Goal: Task Accomplishment & Management: Manage account settings

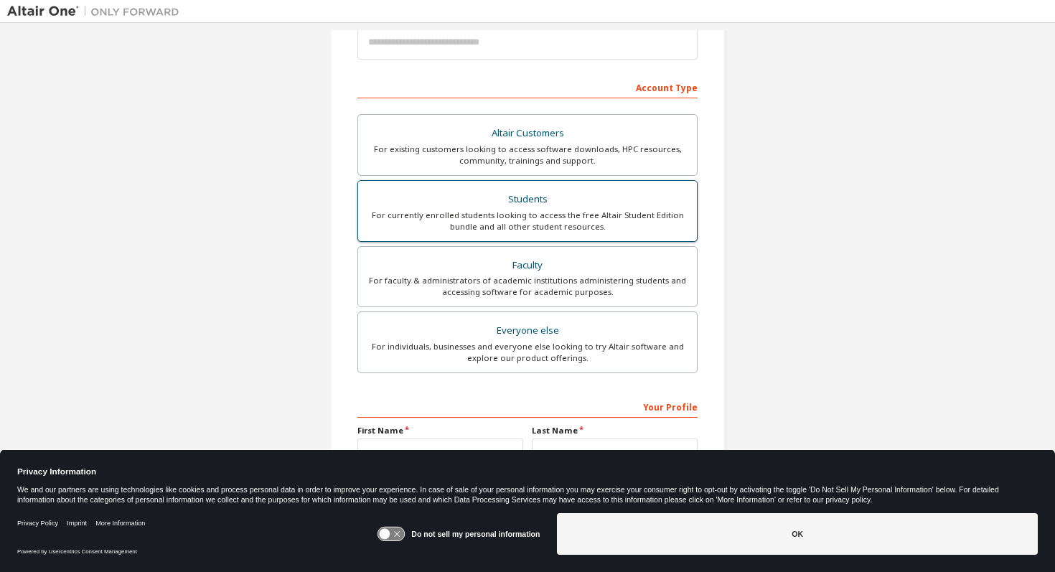
scroll to position [184, 0]
click at [512, 205] on div "Students" at bounding box center [527, 198] width 321 height 20
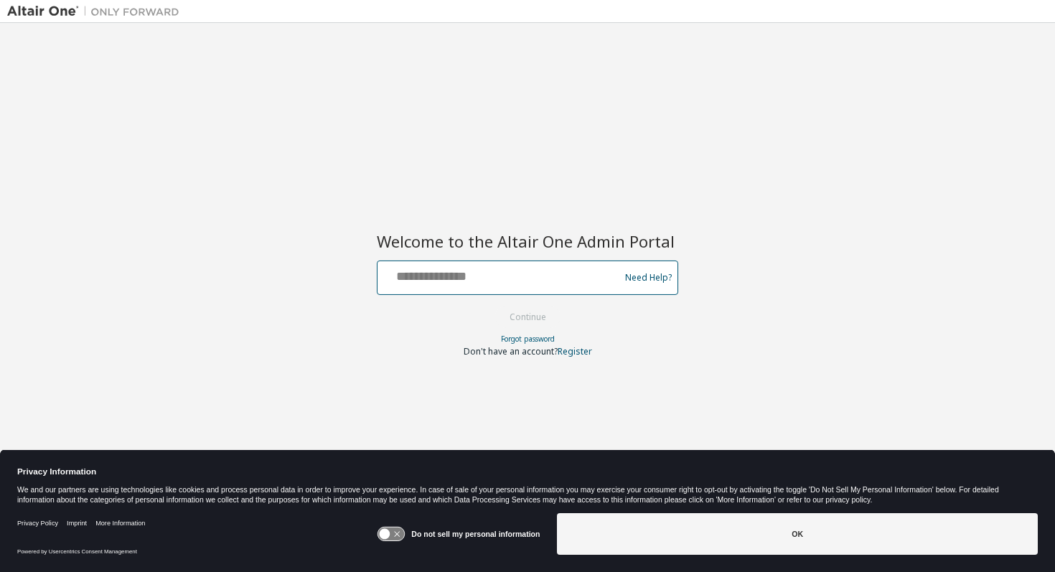
click at [493, 265] on input "text" at bounding box center [500, 274] width 235 height 21
type input "**********"
click at [494, 306] on button "Continue" at bounding box center [527, 317] width 67 height 22
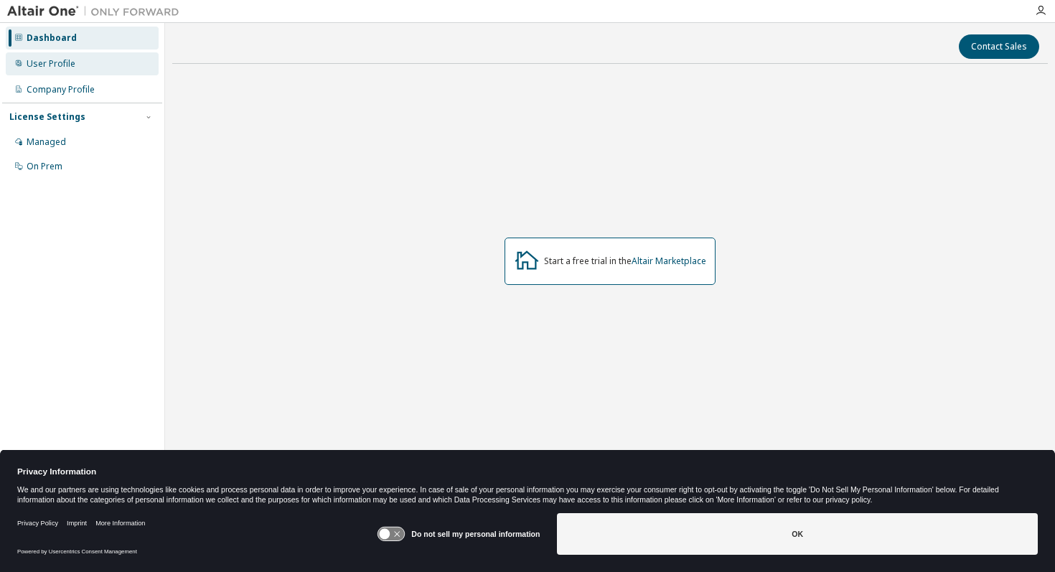
click at [121, 54] on div "User Profile" at bounding box center [82, 63] width 153 height 23
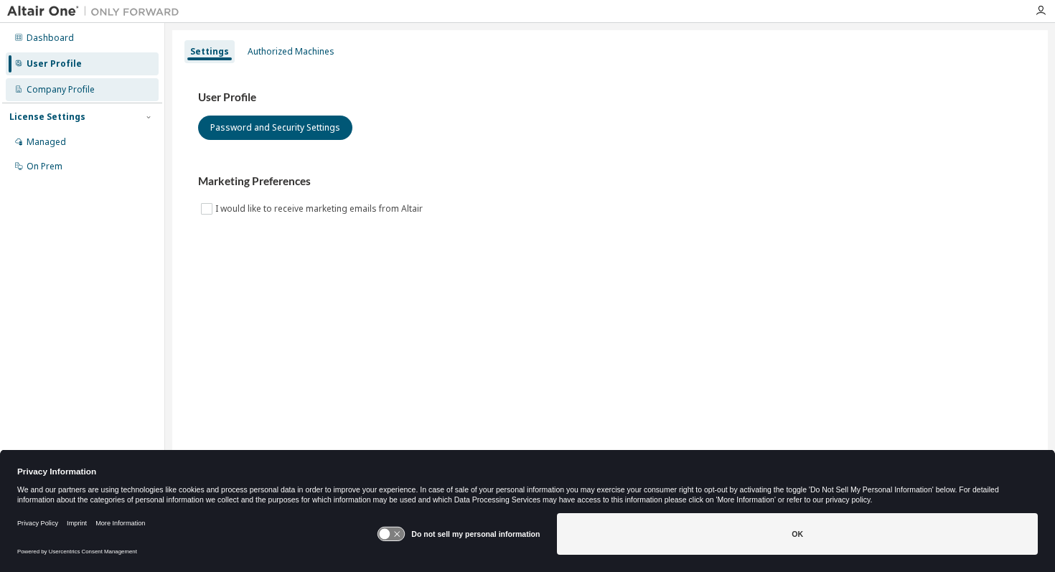
click at [113, 85] on div "Company Profile" at bounding box center [82, 89] width 153 height 23
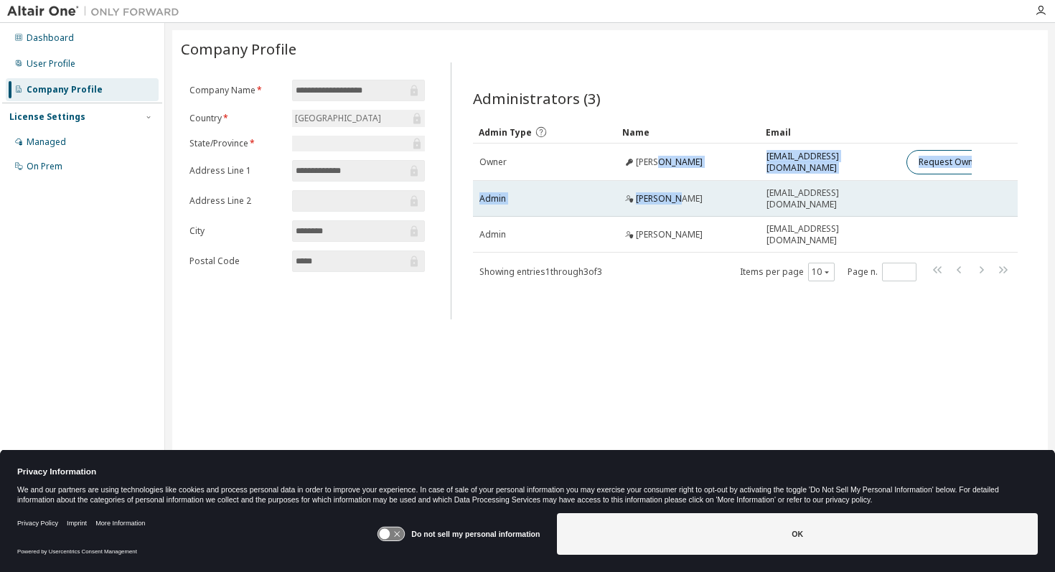
drag, startPoint x: 654, startPoint y: 161, endPoint x: 690, endPoint y: 207, distance: 57.7
click at [690, 207] on tbody "Owner [PERSON_NAME] [EMAIL_ADDRESS][DOMAIN_NAME] Request Owner Change Admin [PE…" at bounding box center [745, 198] width 545 height 109
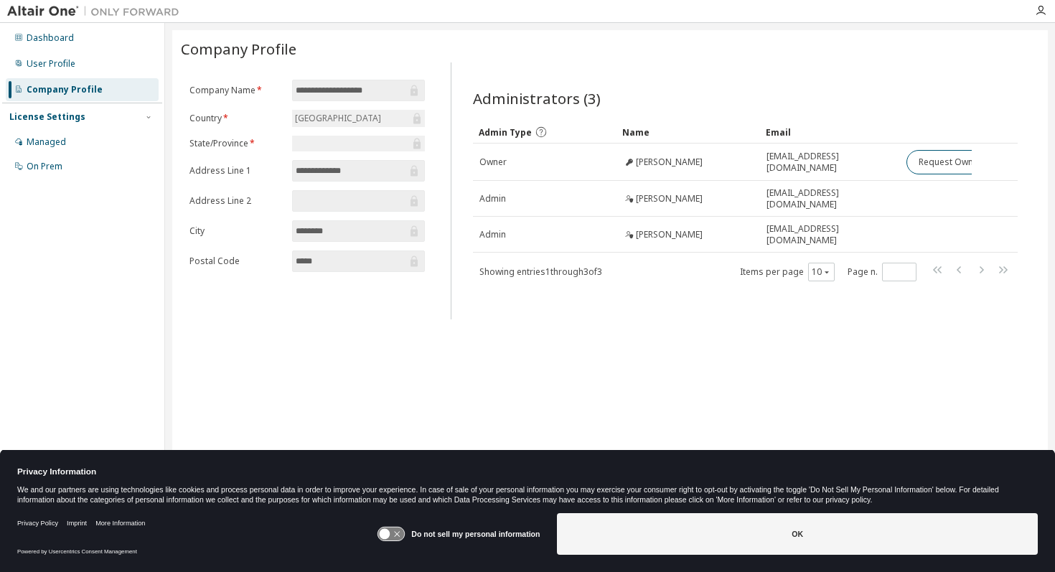
click at [536, 133] on icon at bounding box center [541, 132] width 13 height 13
click at [60, 145] on div "Managed" at bounding box center [46, 141] width 39 height 11
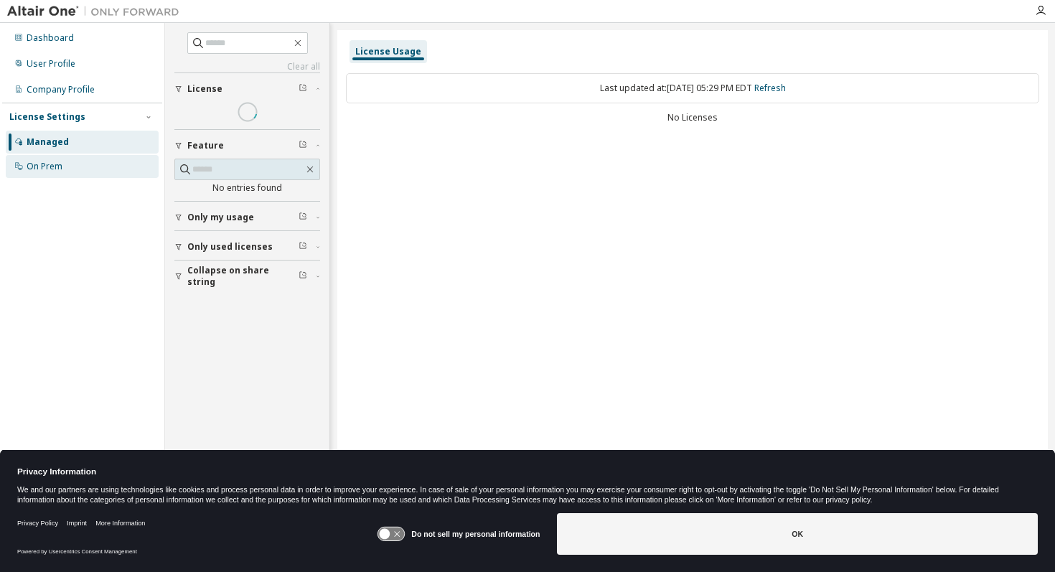
click at [60, 166] on div "On Prem" at bounding box center [45, 166] width 36 height 11
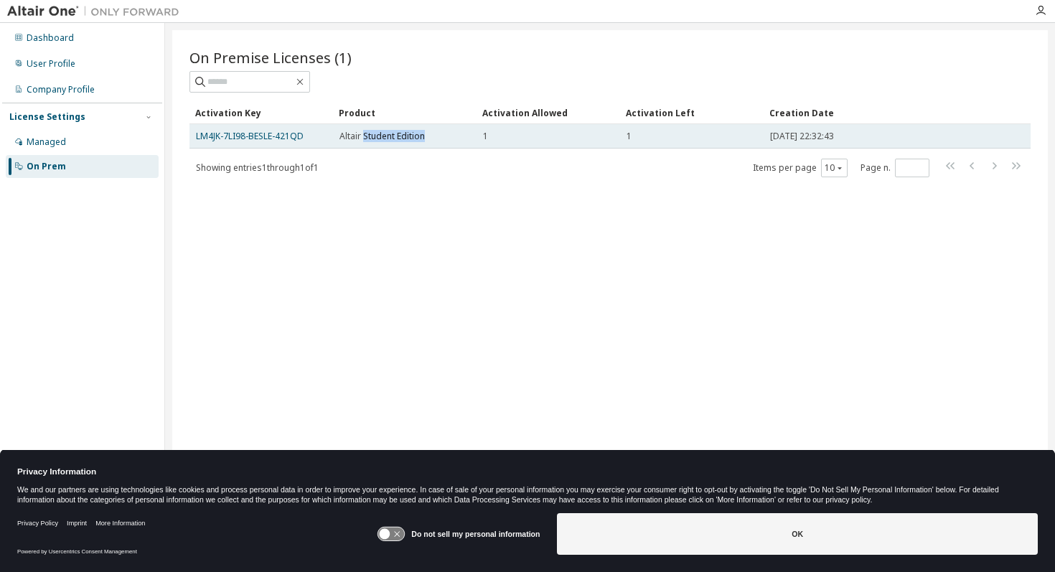
drag, startPoint x: 363, startPoint y: 138, endPoint x: 333, endPoint y: 143, distance: 30.6
click at [333, 143] on td "Altair Student Edition" at bounding box center [405, 136] width 144 height 24
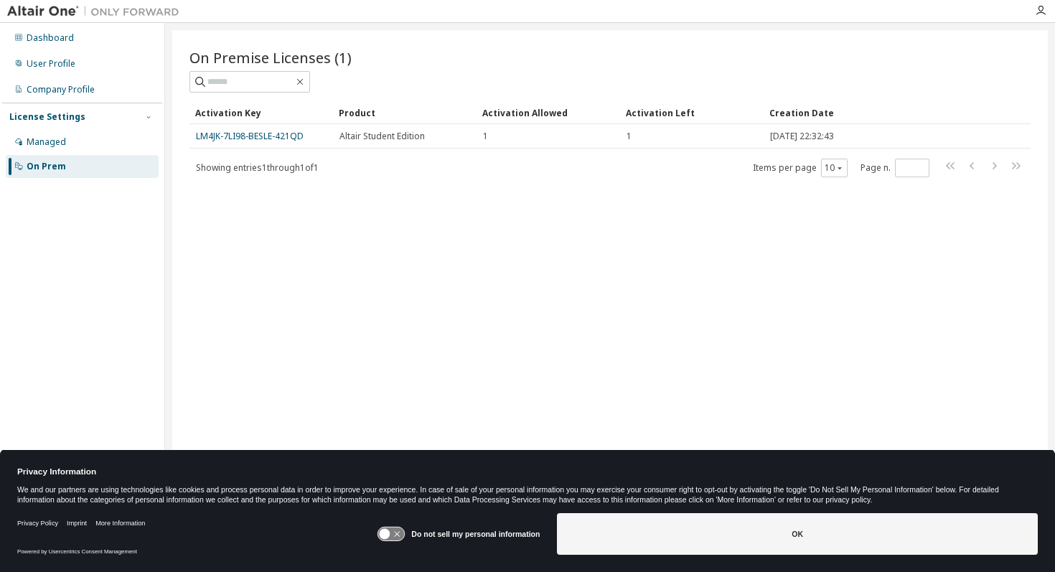
click at [435, 76] on div at bounding box center [609, 82] width 841 height 22
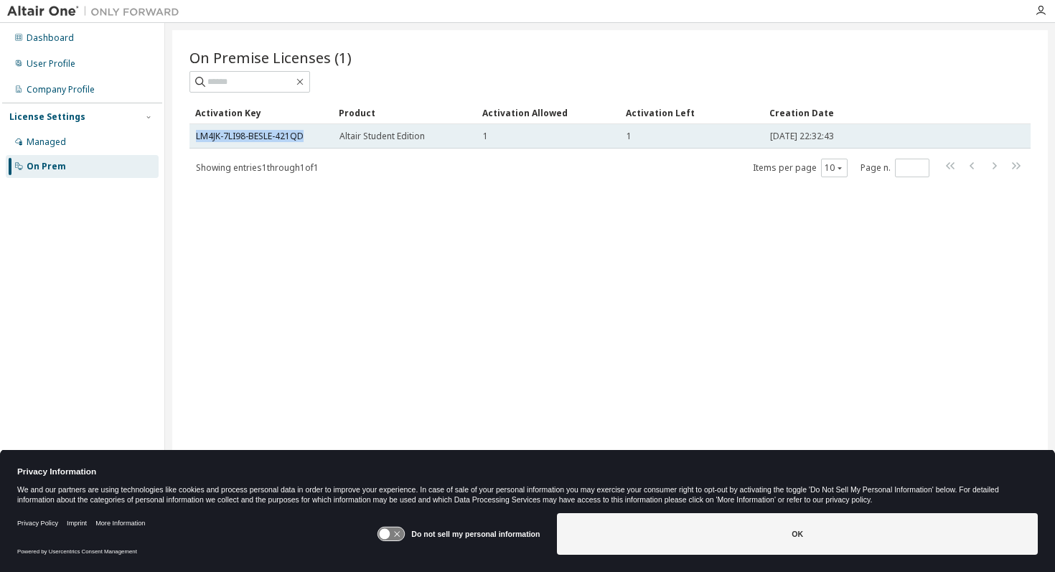
drag, startPoint x: 313, startPoint y: 135, endPoint x: 194, endPoint y: 137, distance: 119.1
click at [194, 137] on td "LM4JK-7LI98-BESLE-421QD" at bounding box center [261, 136] width 144 height 24
click at [272, 133] on link "LM4JK-7LI98-BESLE-421QD" at bounding box center [250, 136] width 108 height 12
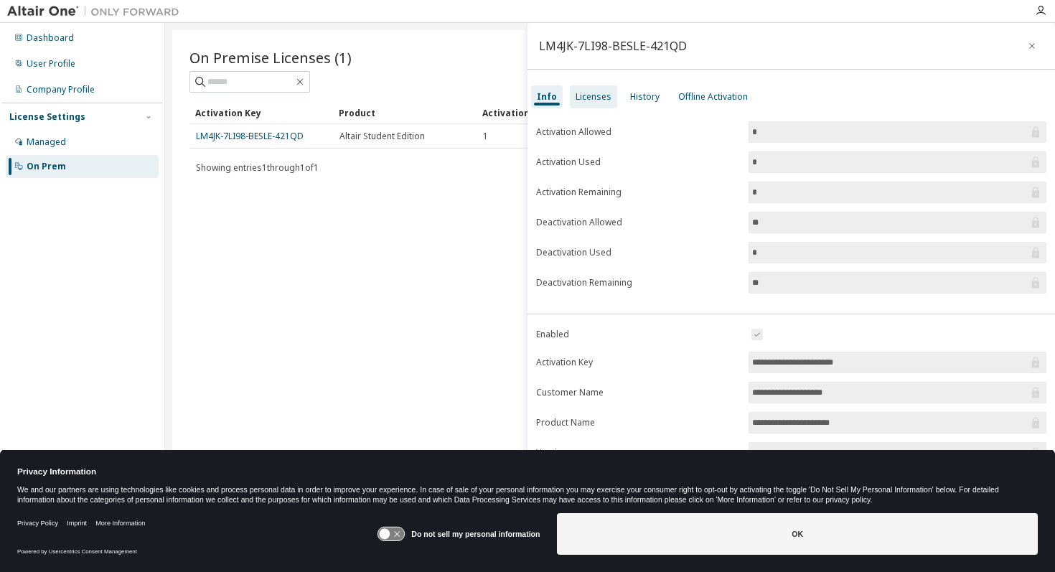
click at [585, 92] on div "Licenses" at bounding box center [593, 96] width 36 height 11
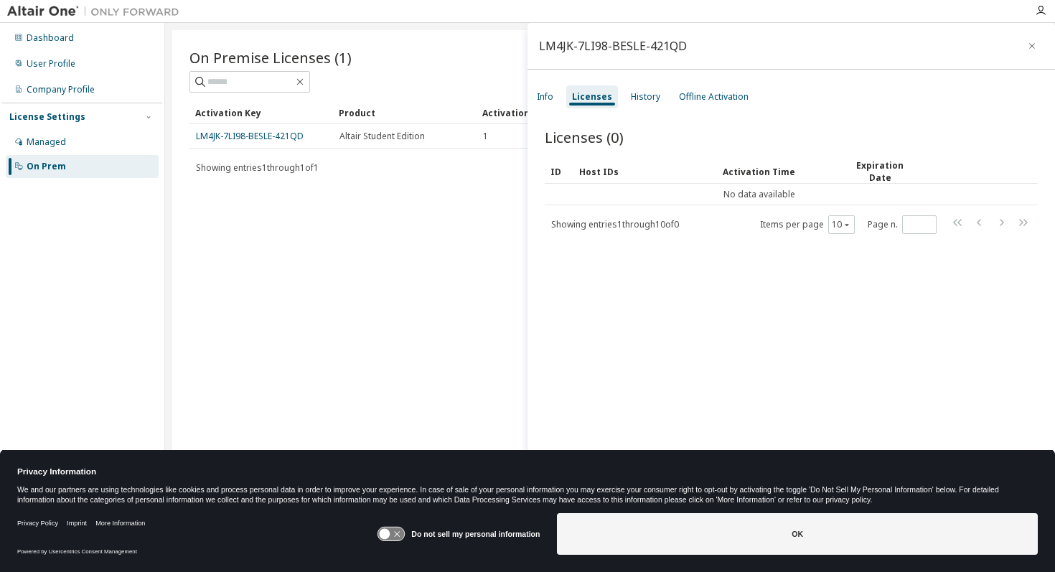
click at [619, 92] on div "Info Licenses History Offline Activation" at bounding box center [790, 97] width 527 height 26
click at [634, 93] on div "History" at bounding box center [645, 96] width 29 height 11
click at [1029, 43] on icon "button" at bounding box center [1032, 46] width 6 height 6
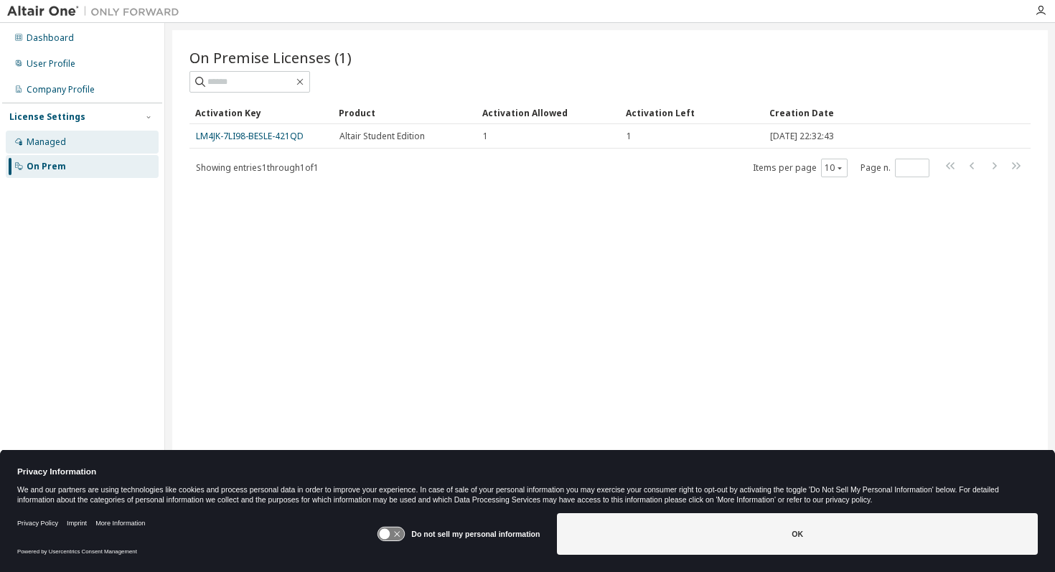
click at [59, 145] on div "Managed" at bounding box center [46, 141] width 39 height 11
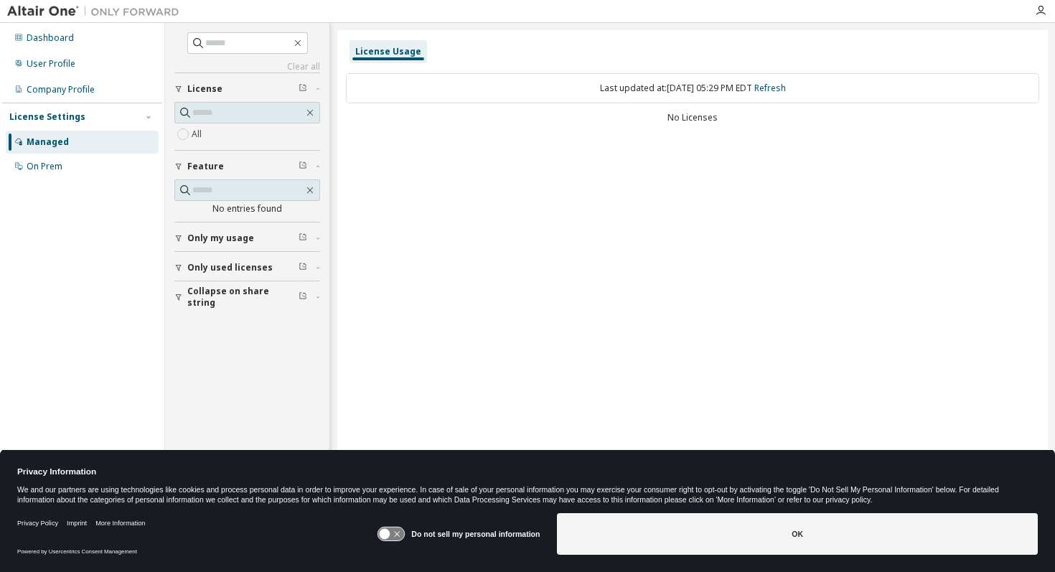
click at [60, 116] on div "License Settings" at bounding box center [47, 116] width 76 height 11
click at [59, 95] on div "Company Profile" at bounding box center [61, 89] width 68 height 11
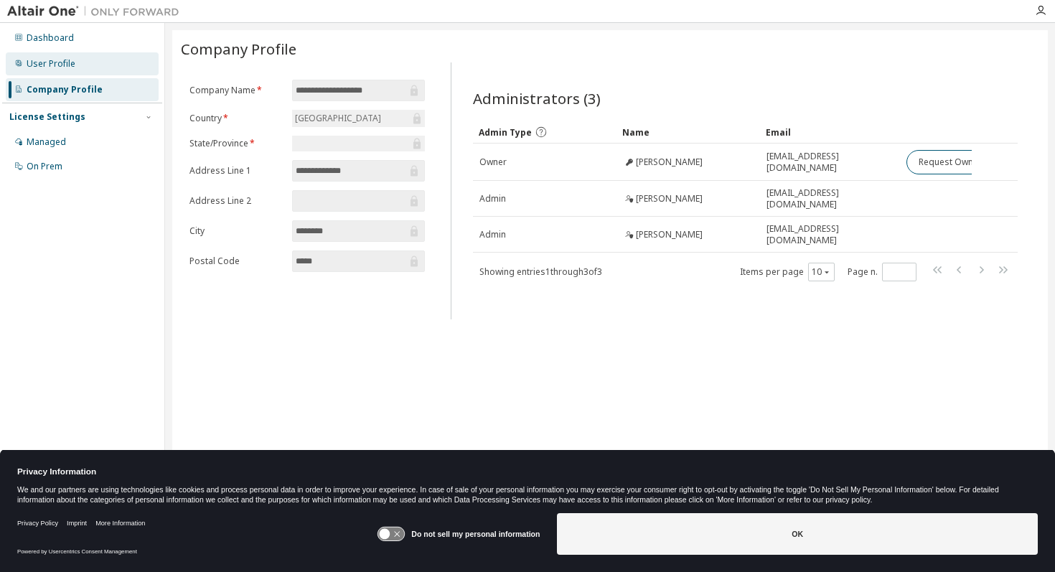
click at [56, 66] on div "User Profile" at bounding box center [51, 63] width 49 height 11
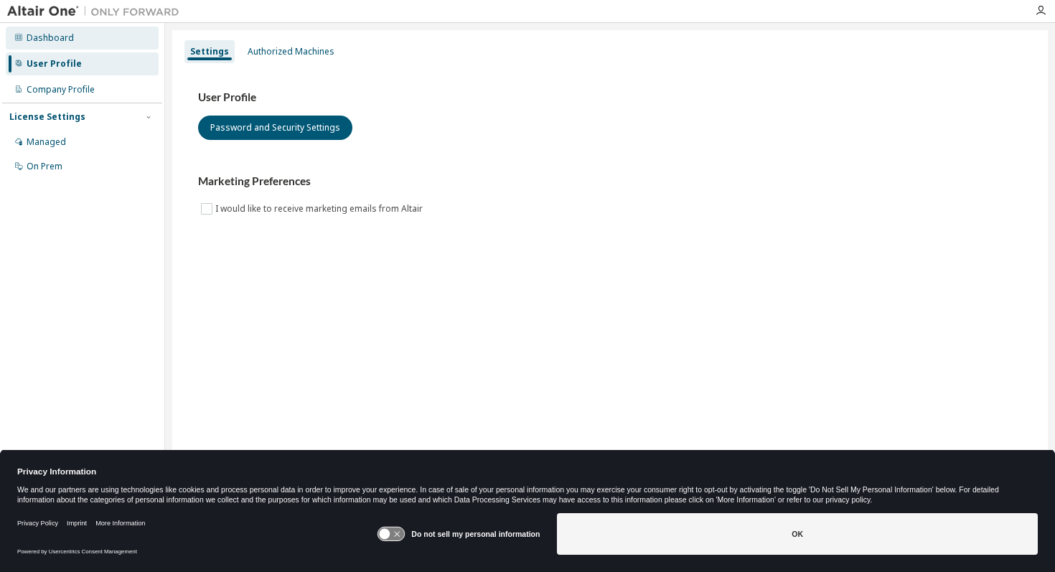
click at [60, 39] on div "Dashboard" at bounding box center [50, 37] width 47 height 11
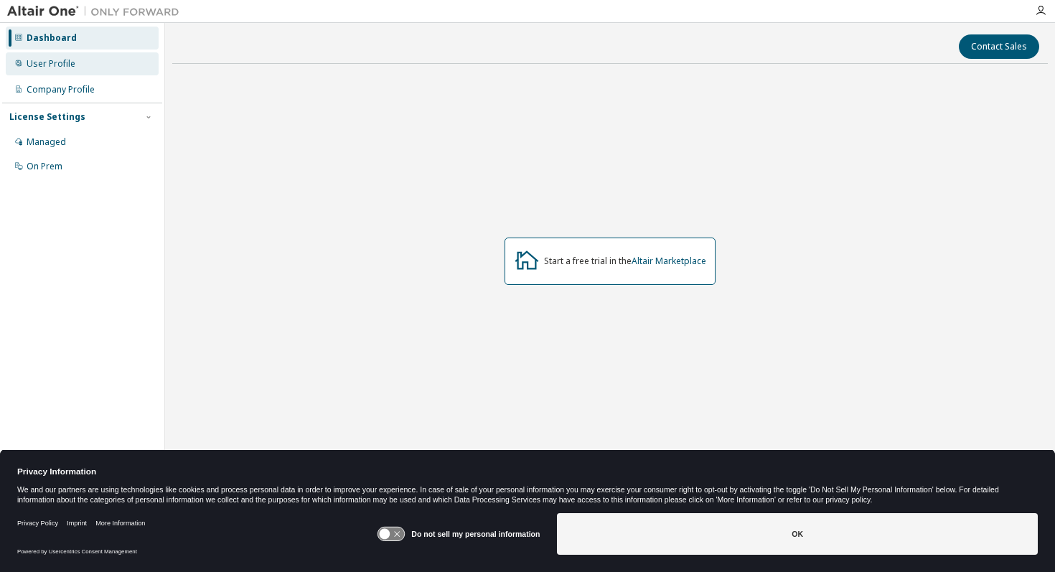
click at [54, 67] on div "User Profile" at bounding box center [51, 63] width 49 height 11
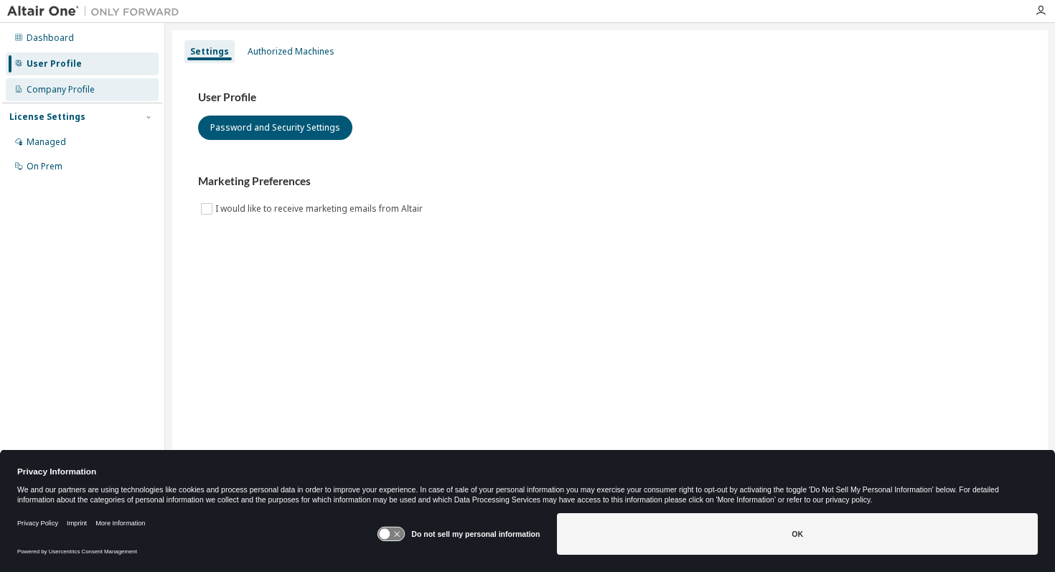
click at [57, 92] on div "Company Profile" at bounding box center [61, 89] width 68 height 11
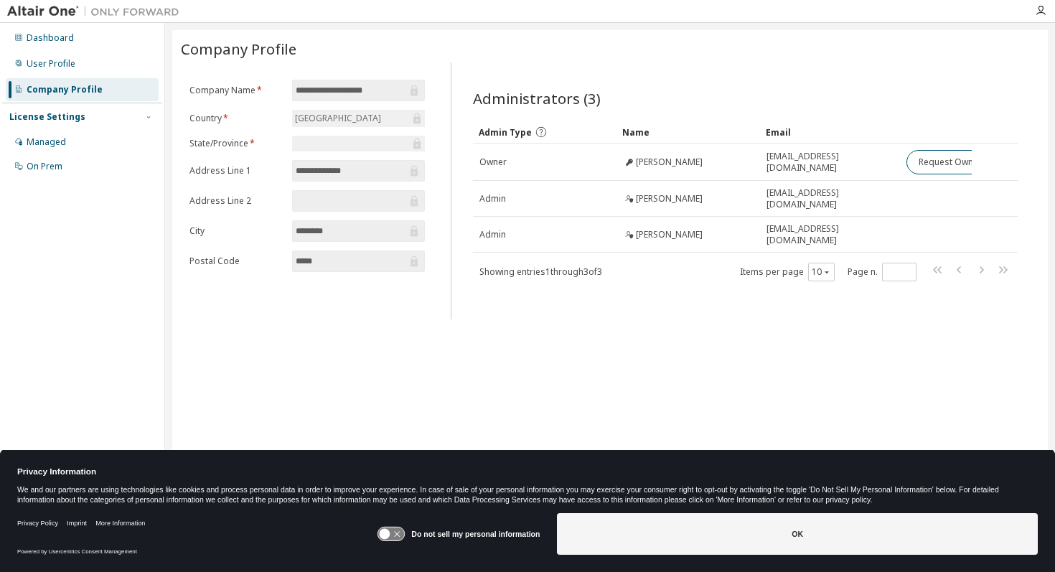
click at [57, 111] on div "License Settings" at bounding box center [47, 116] width 76 height 11
click at [45, 149] on div "Managed" at bounding box center [82, 142] width 153 height 23
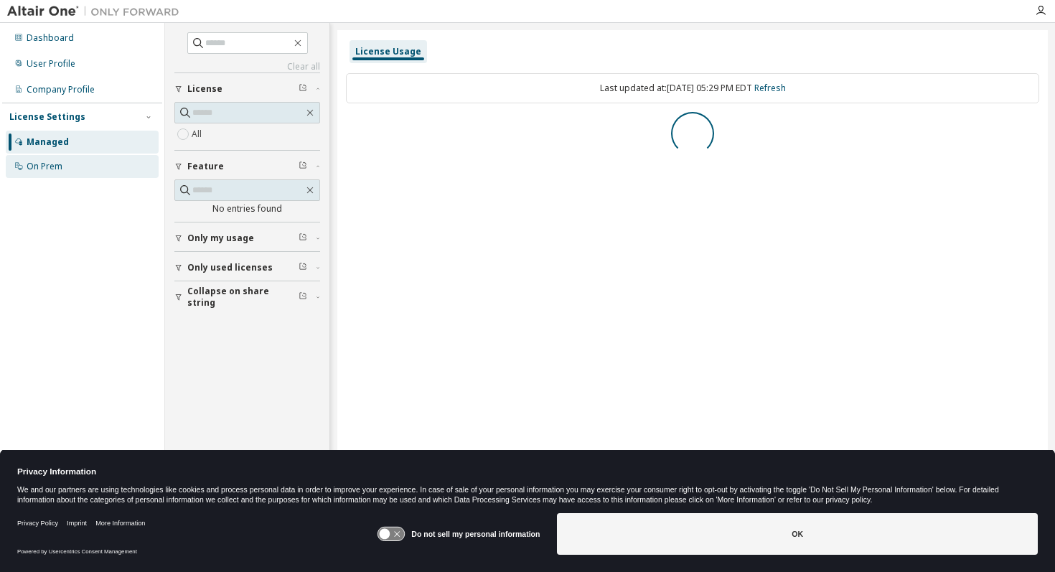
click at [42, 164] on div "On Prem" at bounding box center [45, 166] width 36 height 11
